Goal: Navigation & Orientation: Go to known website

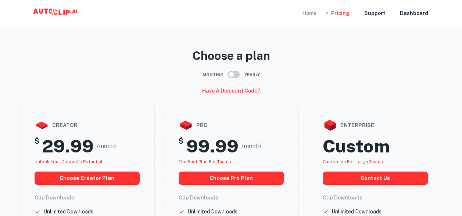
click at [311, 15] on div "Home" at bounding box center [310, 13] width 14 height 26
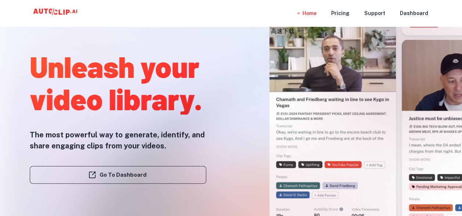
drag, startPoint x: 133, startPoint y: 173, endPoint x: 143, endPoint y: 173, distance: 9.6
click at [133, 173] on div at bounding box center [231, 216] width 370 height 147
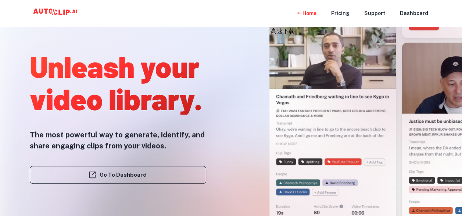
click at [124, 174] on div at bounding box center [231, 216] width 370 height 147
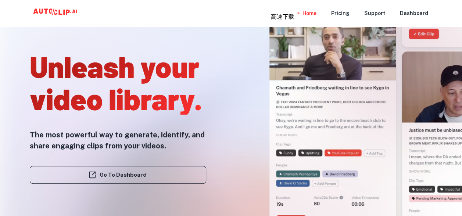
click at [110, 177] on div at bounding box center [231, 216] width 370 height 147
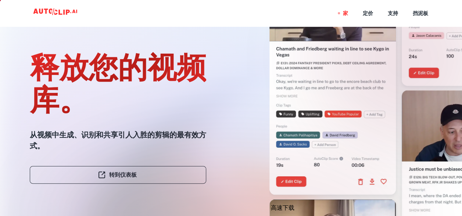
scroll to position [221, 0]
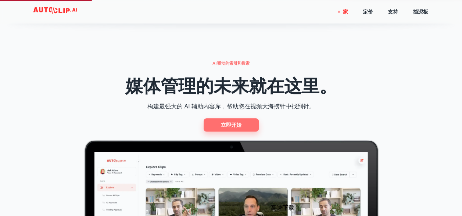
click at [233, 126] on font "立即开始" at bounding box center [231, 125] width 21 height 9
